Goal: Information Seeking & Learning: Learn about a topic

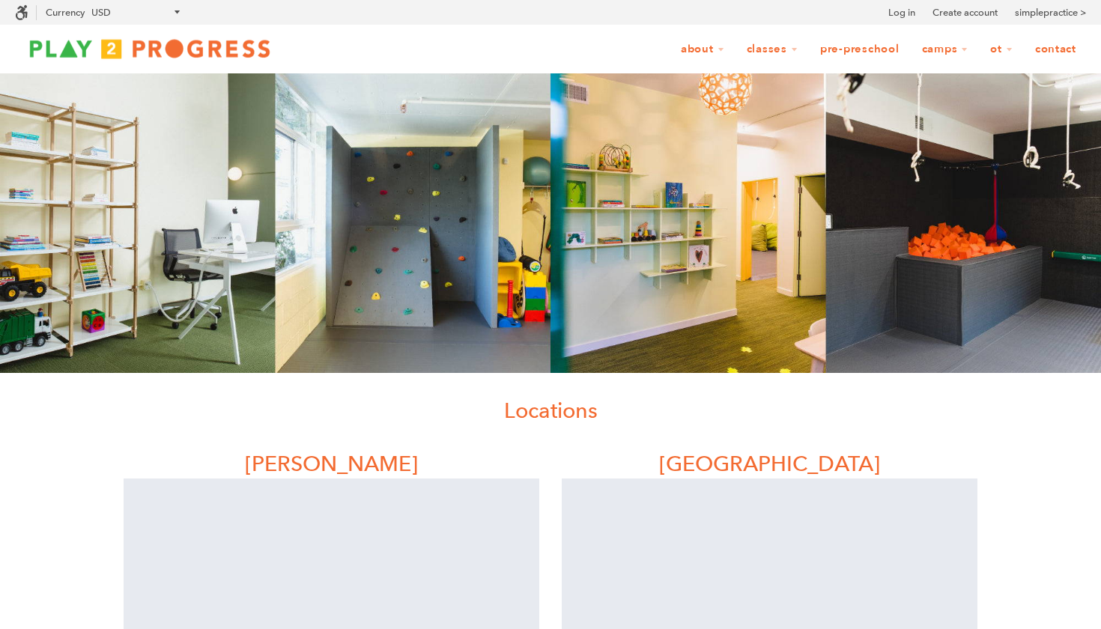
scroll to position [1, 1]
click at [164, 46] on img at bounding box center [150, 49] width 270 height 30
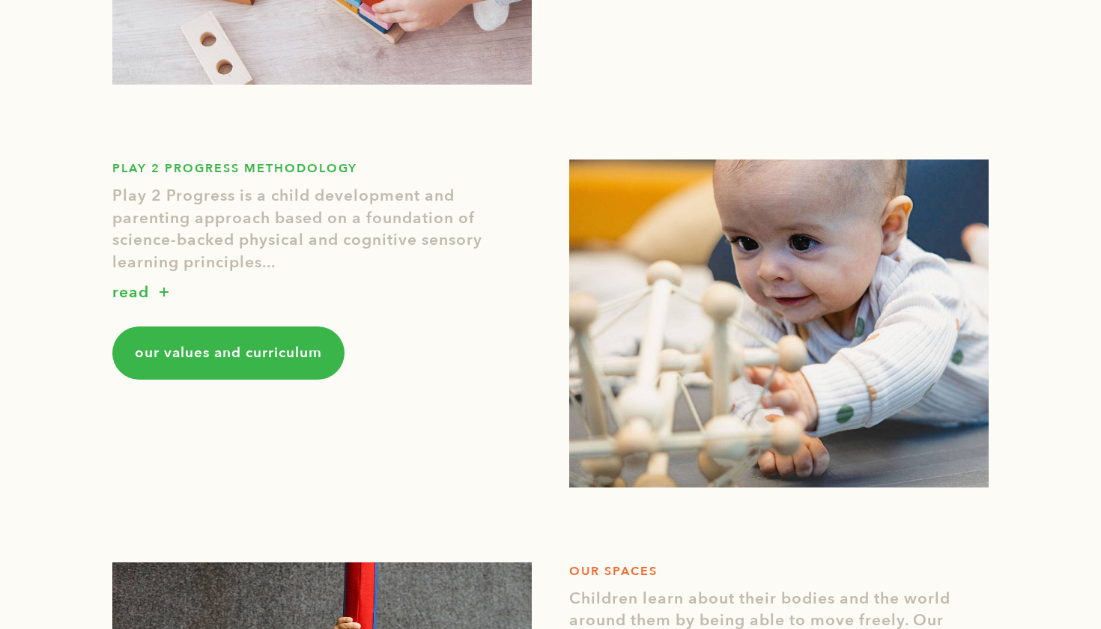
scroll to position [879, 0]
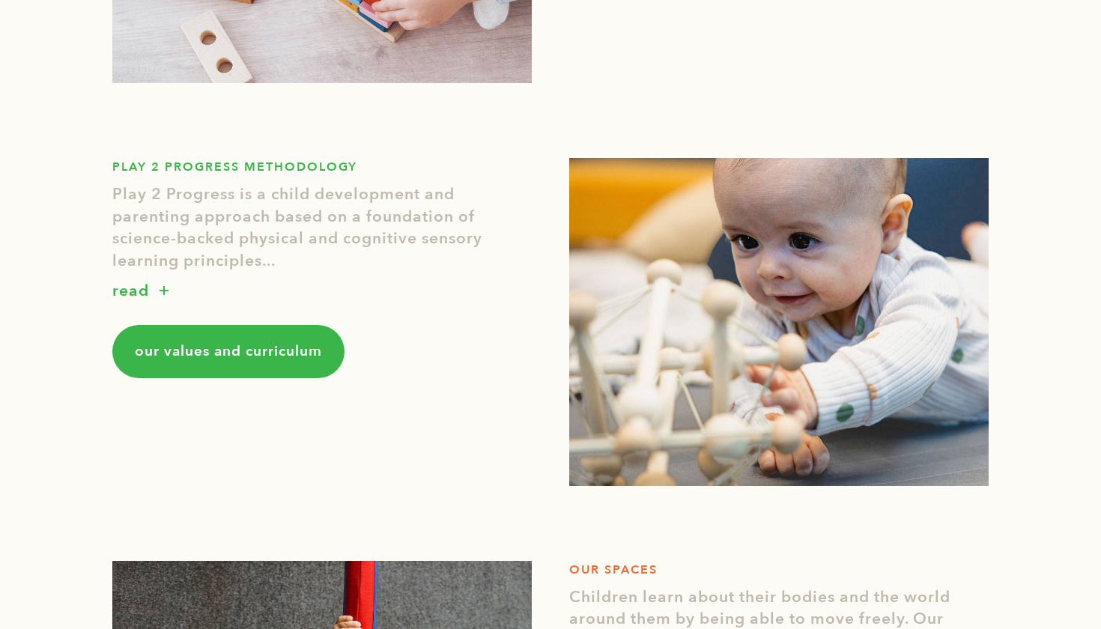
click at [145, 288] on p "read" at bounding box center [130, 291] width 37 height 24
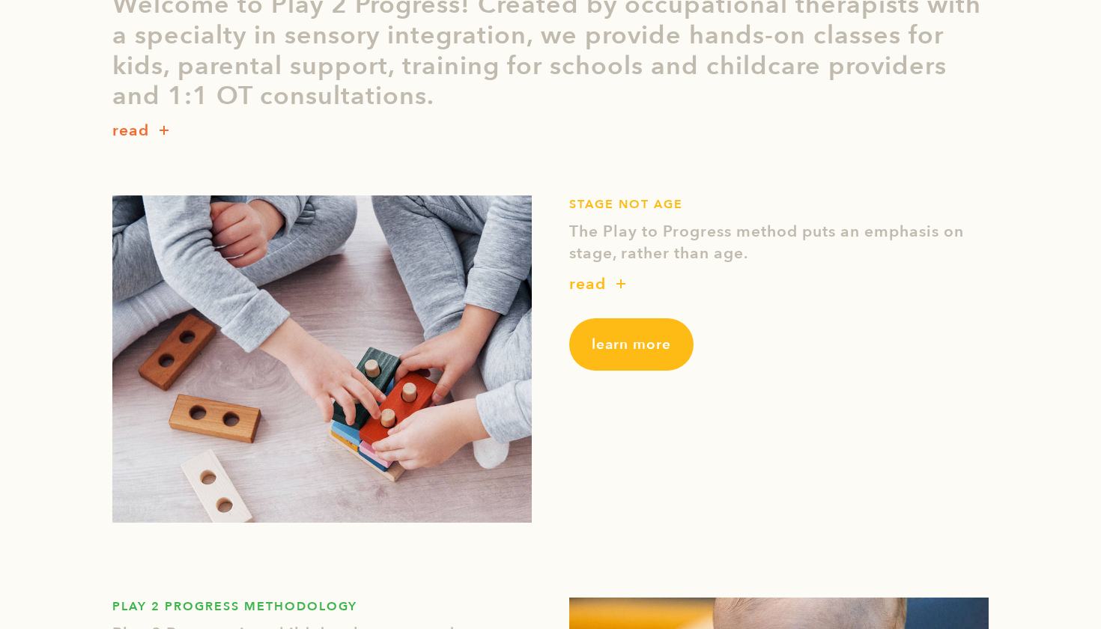
scroll to position [413, 0]
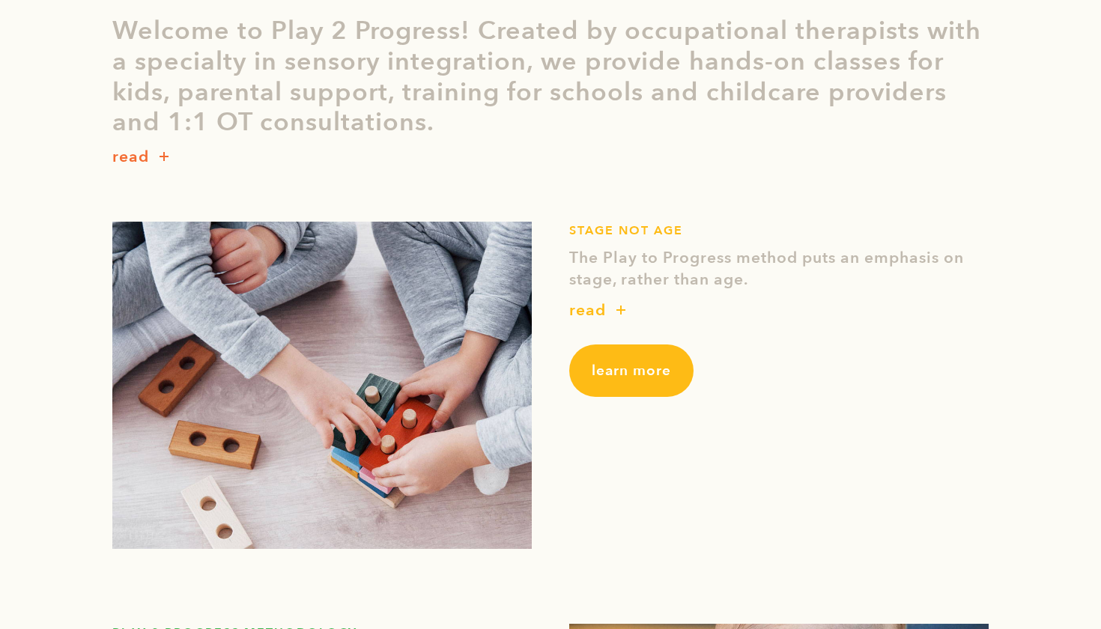
click at [612, 301] on button "button" at bounding box center [621, 311] width 30 height 20
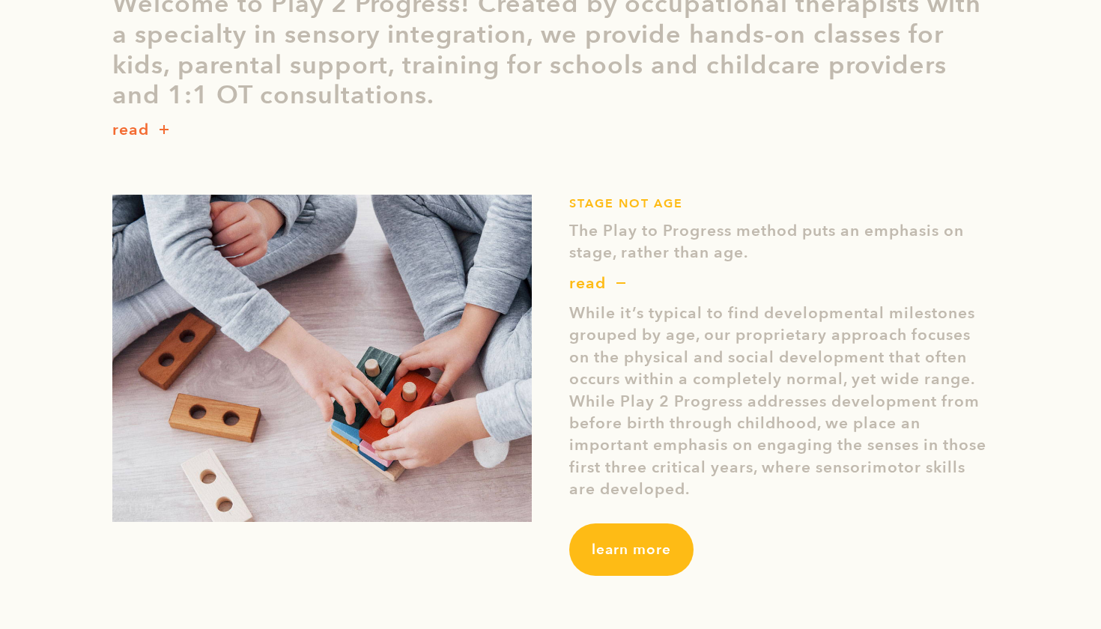
scroll to position [515, 0]
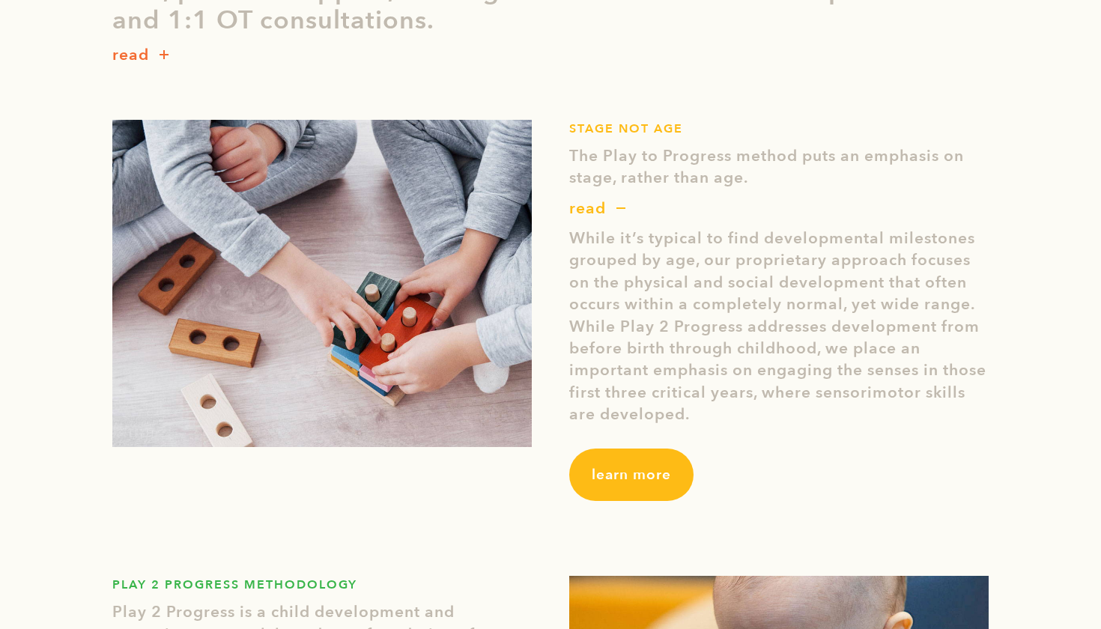
click at [639, 454] on link "learn more" at bounding box center [631, 475] width 124 height 52
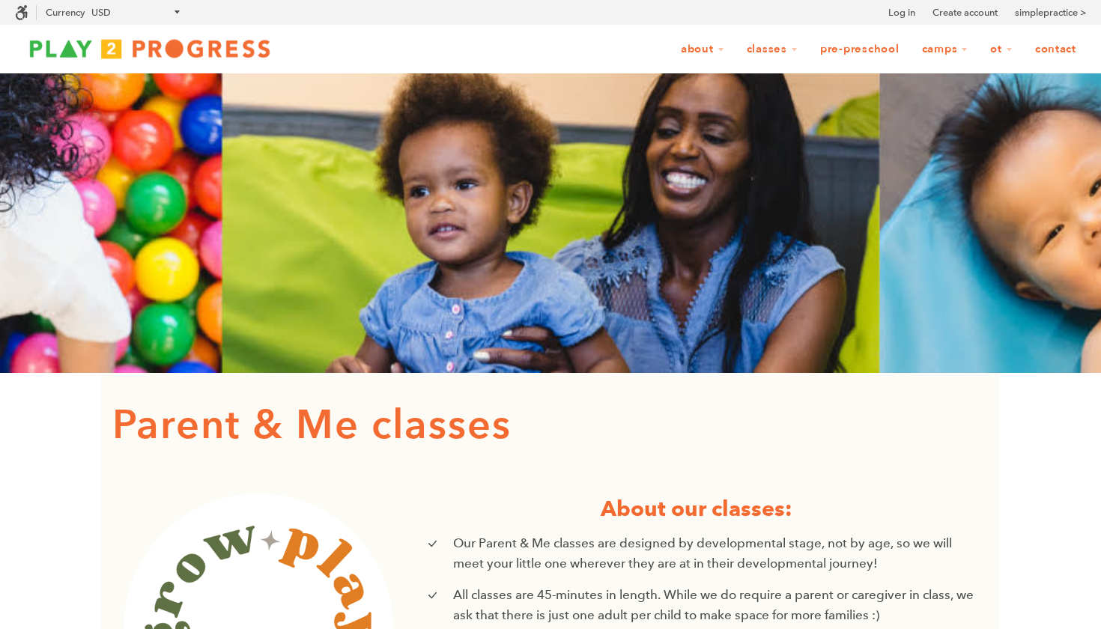
click at [184, 50] on img at bounding box center [150, 49] width 270 height 30
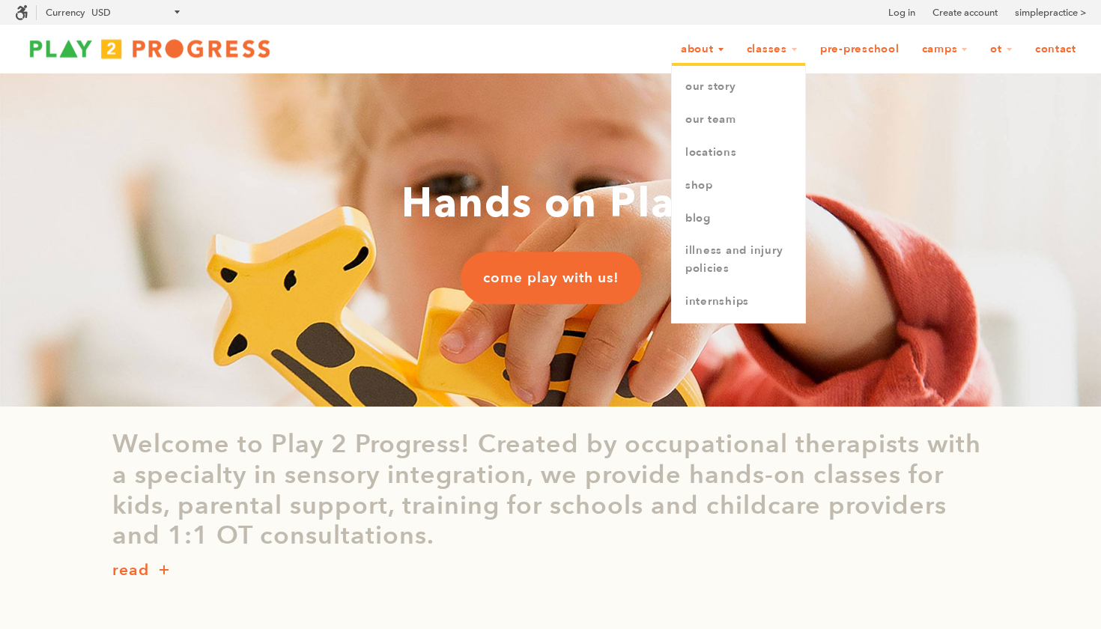
click at [700, 52] on link "About" at bounding box center [702, 49] width 63 height 28
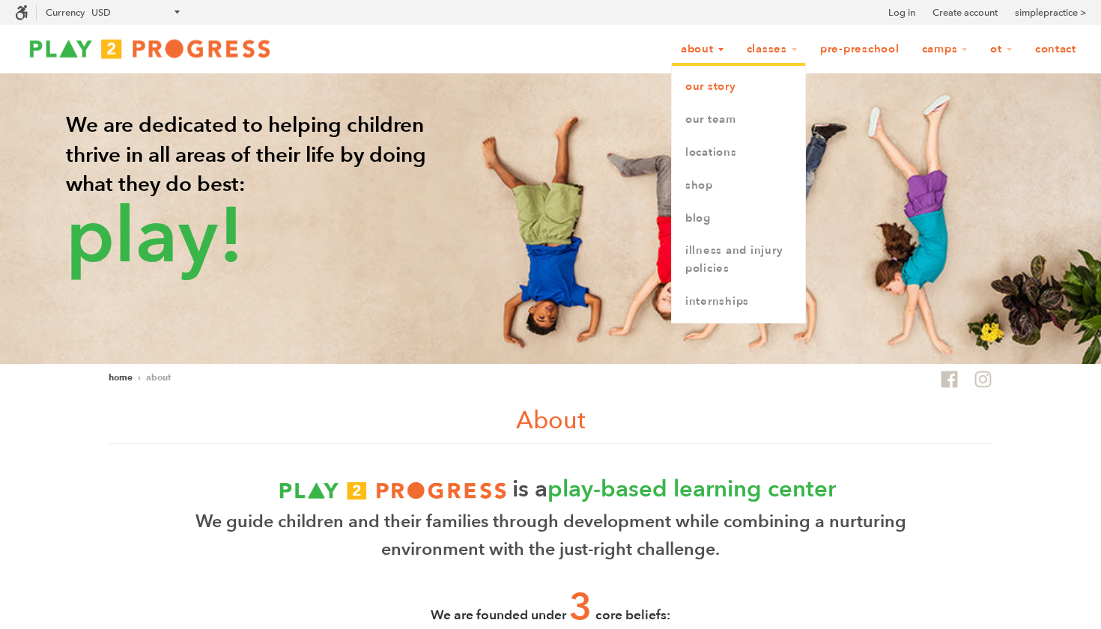
click at [704, 84] on link "Our Story" at bounding box center [738, 86] width 133 height 33
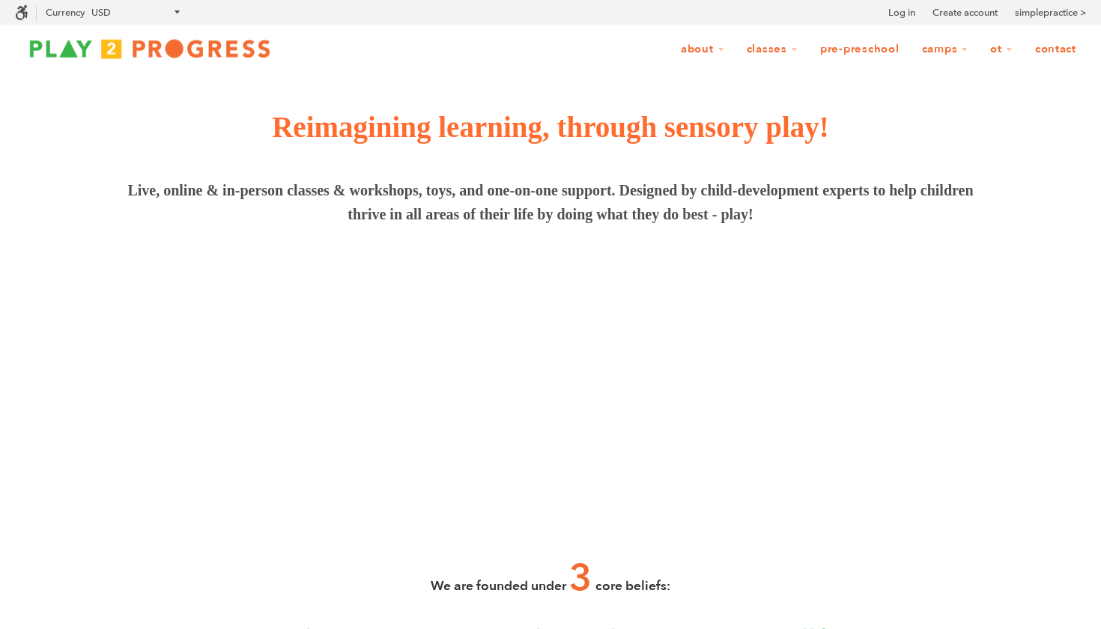
click at [222, 43] on img at bounding box center [150, 49] width 270 height 30
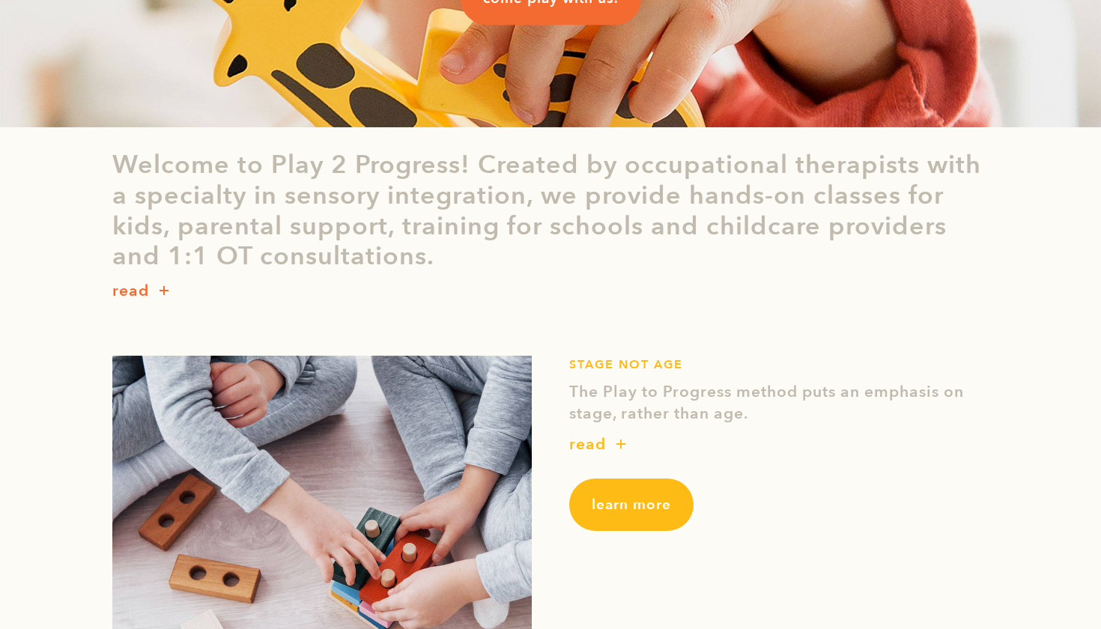
scroll to position [280, 0]
